Goal: Task Accomplishment & Management: Manage account settings

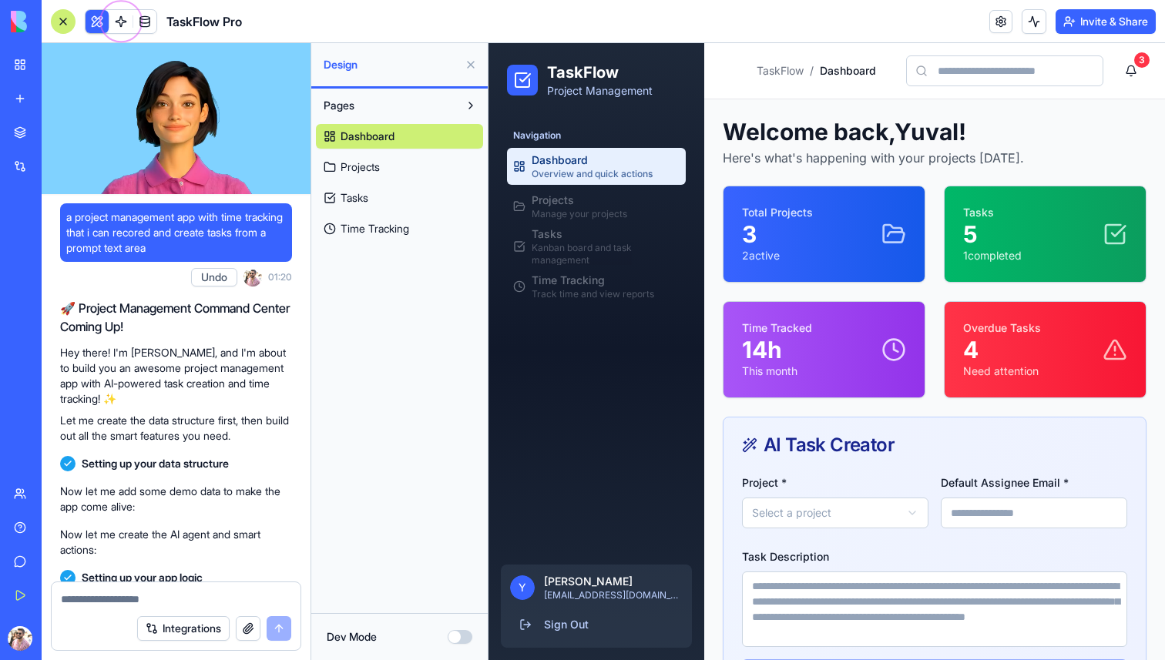
scroll to position [904, 0]
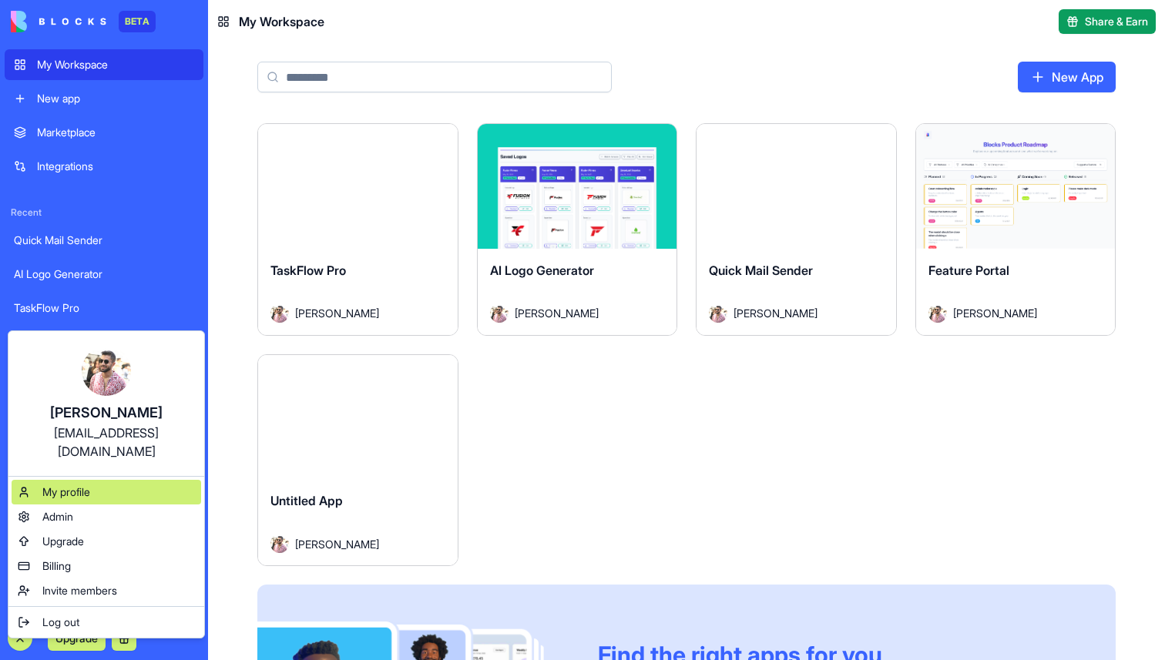
click at [90, 485] on span "My profile" at bounding box center [66, 492] width 48 height 15
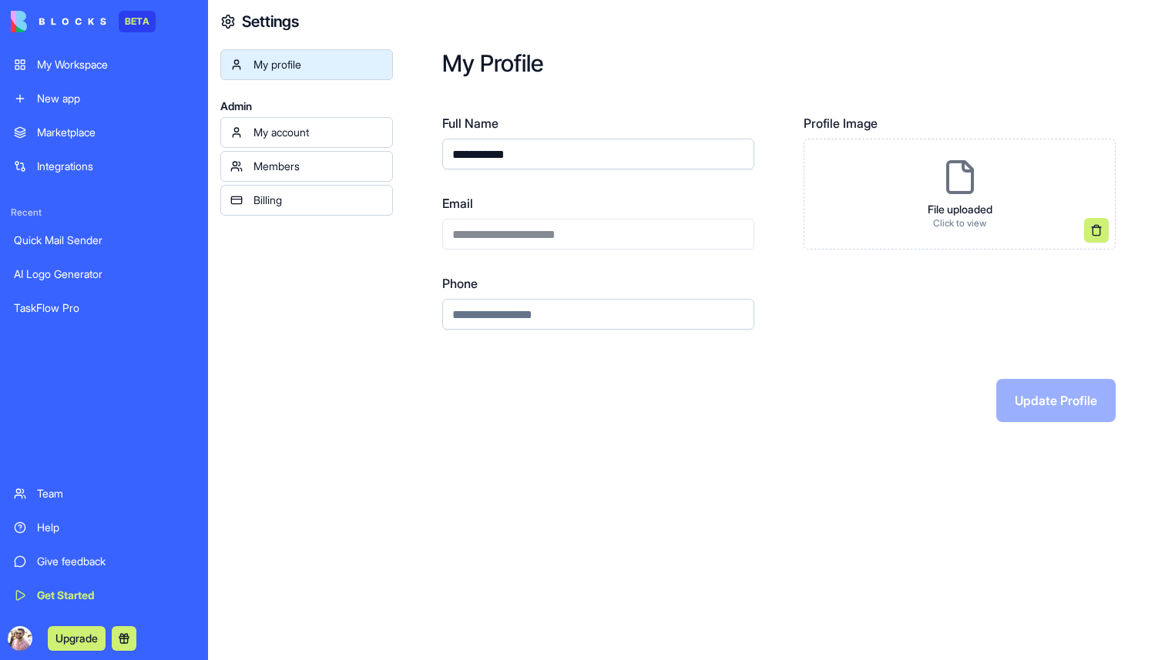
click at [71, 15] on img at bounding box center [59, 22] width 96 height 22
